Goal: Book appointment/travel/reservation

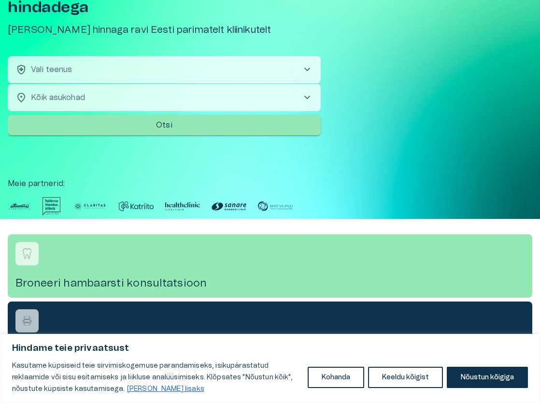
click at [308, 71] on span "chevron_right" at bounding box center [308, 70] width 12 height 12
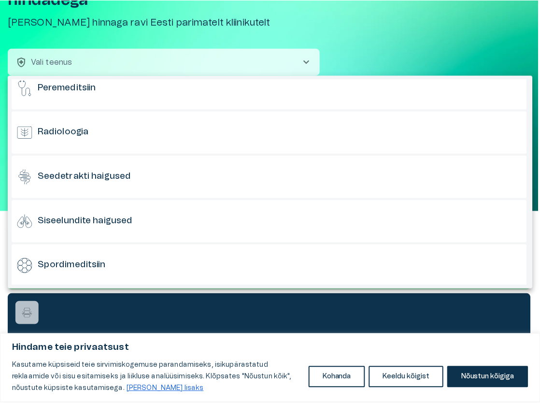
scroll to position [598, 0]
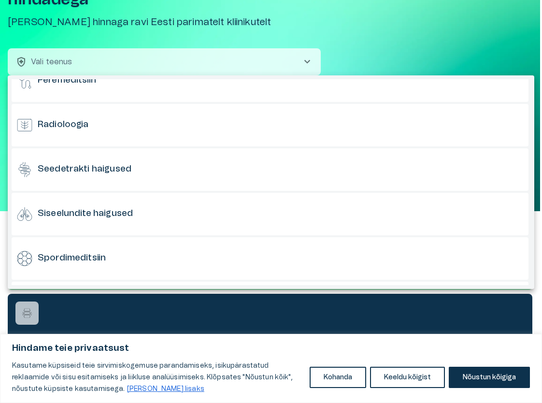
click at [440, 41] on div at bounding box center [271, 201] width 542 height 403
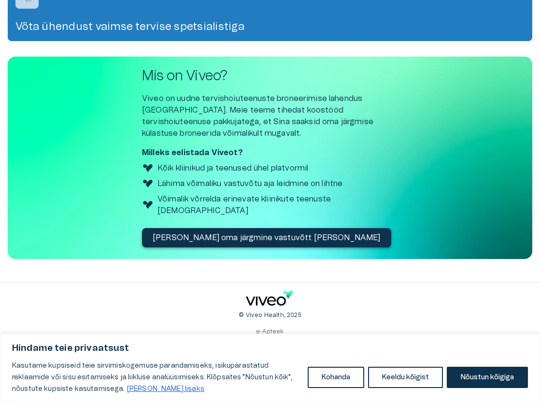
scroll to position [473, 0]
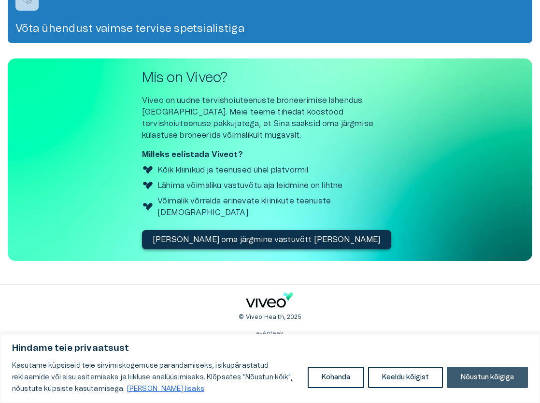
drag, startPoint x: 489, startPoint y: 374, endPoint x: 24, endPoint y: 15, distance: 587.1
click at [489, 374] on button "Nõustun kõigiga" at bounding box center [487, 377] width 81 height 21
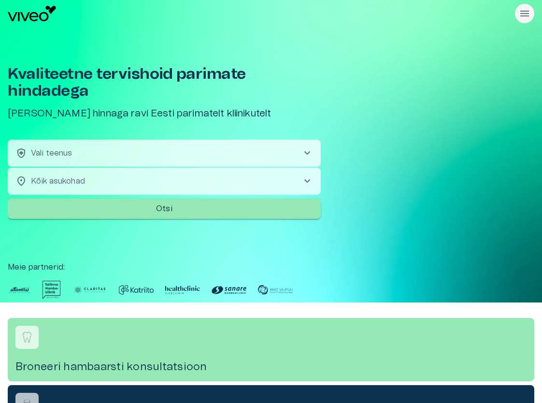
click at [205, 184] on body "Hindame teie privaatsust Kasutame küpsiseid teie sirvimiskogemuse parandamiseks…" at bounding box center [271, 201] width 542 height 403
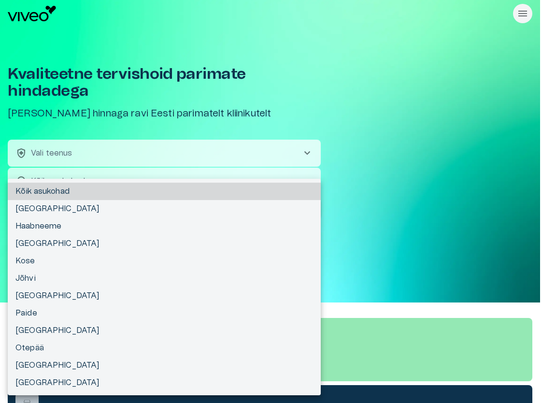
click at [187, 204] on li "Tallinn" at bounding box center [164, 208] width 313 height 17
type input "**********"
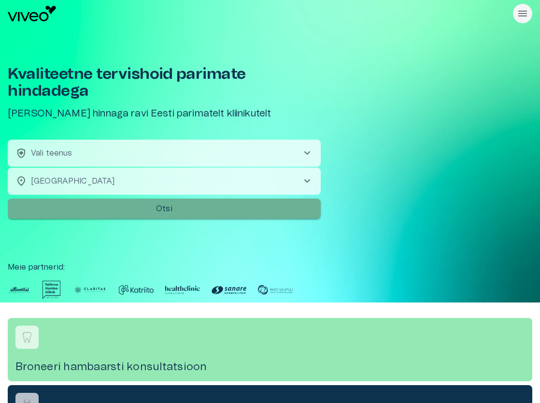
click at [238, 202] on button "Otsi" at bounding box center [164, 209] width 313 height 20
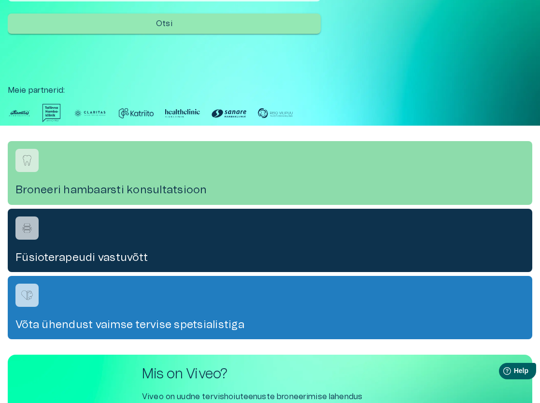
scroll to position [26, 0]
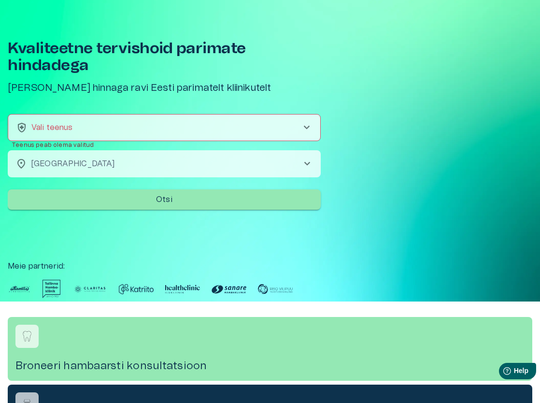
click at [310, 126] on span "chevron_right" at bounding box center [307, 128] width 12 height 12
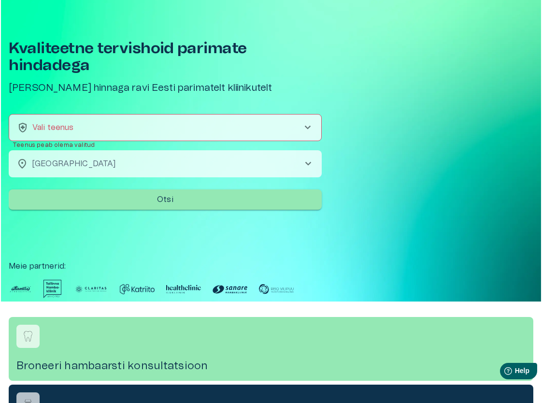
scroll to position [91, 0]
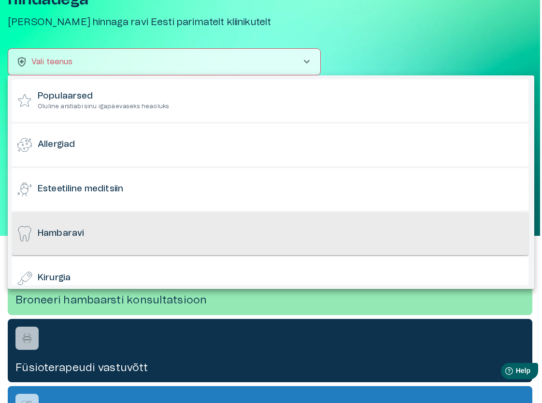
click at [253, 228] on div "Hambaravi" at bounding box center [270, 234] width 517 height 43
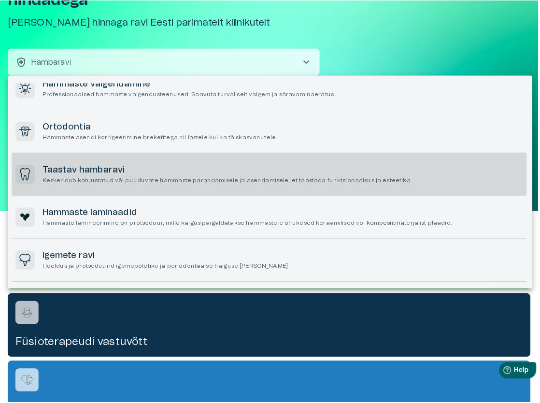
scroll to position [341, 0]
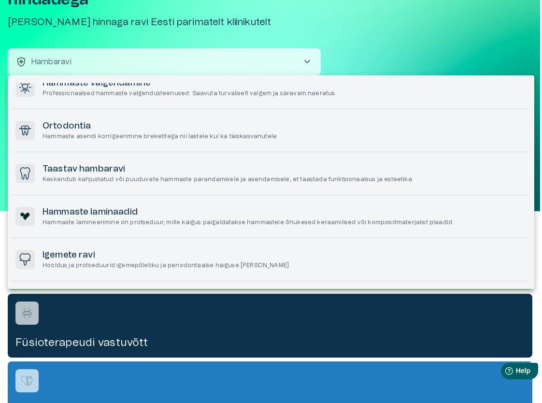
click at [467, 41] on div at bounding box center [271, 201] width 542 height 403
